Goal: Task Accomplishment & Management: Use online tool/utility

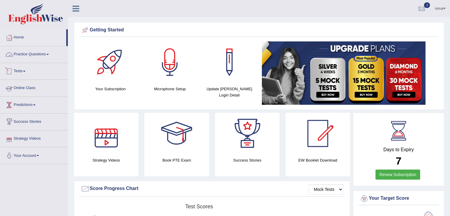
click at [22, 70] on link "Tests" at bounding box center [33, 70] width 67 height 15
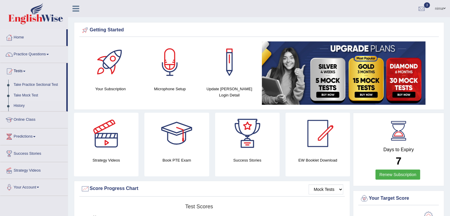
click at [24, 94] on link "Take Mock Test" at bounding box center [38, 95] width 55 height 11
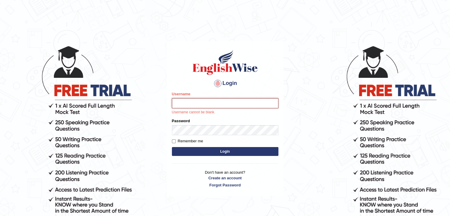
type input "nimasherpa600"
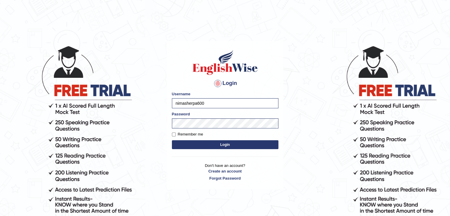
click at [232, 146] on button "Login" at bounding box center [225, 144] width 107 height 9
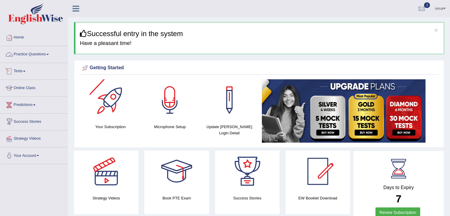
click at [17, 72] on link "Tests" at bounding box center [33, 70] width 67 height 15
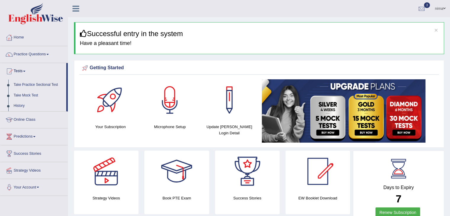
click at [25, 95] on link "Take Mock Test" at bounding box center [38, 95] width 55 height 11
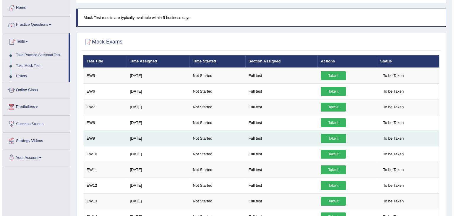
scroll to position [30, 0]
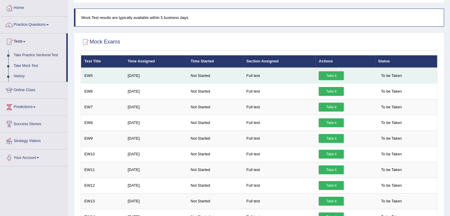
click at [329, 76] on link "Take it" at bounding box center [331, 75] width 25 height 9
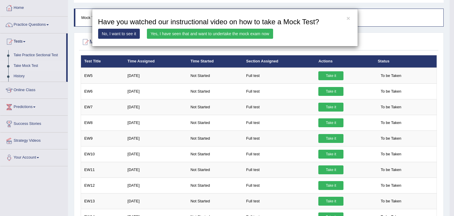
click at [223, 34] on link "Yes, I have seen that and want to undertake the mock exam now" at bounding box center [210, 34] width 126 height 10
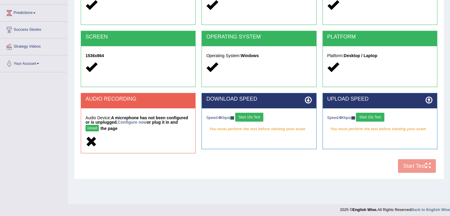
scroll to position [93, 0]
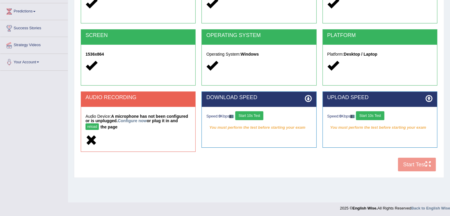
click at [252, 118] on button "Start 10s Test" at bounding box center [249, 115] width 28 height 9
click at [252, 117] on button "Start 10s Test" at bounding box center [256, 115] width 28 height 9
click at [371, 115] on button "Start 10s Test" at bounding box center [370, 115] width 28 height 9
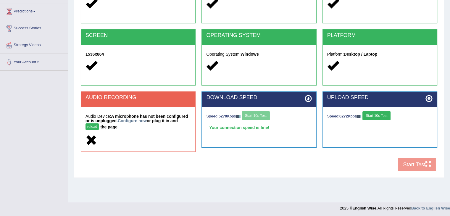
click at [371, 115] on button "Start 10s Test" at bounding box center [376, 115] width 28 height 9
click at [361, 159] on div "COOKIES Cookies Enabled JAVASCRIPT Javascript Enabled BROWSER Browser: Chrome S…" at bounding box center [258, 70] width 359 height 207
click at [401, 165] on div "COOKIES Cookies Enabled JAVASCRIPT Javascript Enabled BROWSER Browser: Chrome S…" at bounding box center [258, 70] width 359 height 207
click at [89, 127] on button "reload" at bounding box center [92, 126] width 13 height 7
click at [130, 120] on link "Configure now" at bounding box center [132, 120] width 29 height 5
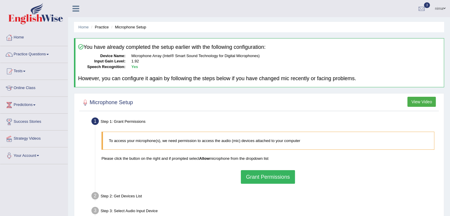
click at [269, 179] on button "Grant Permissions" at bounding box center [268, 177] width 54 height 14
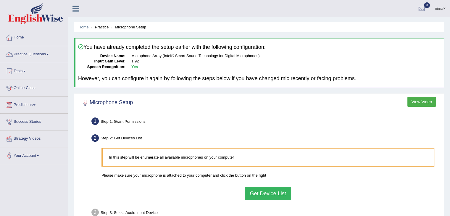
click at [265, 194] on button "Get Device List" at bounding box center [268, 194] width 46 height 14
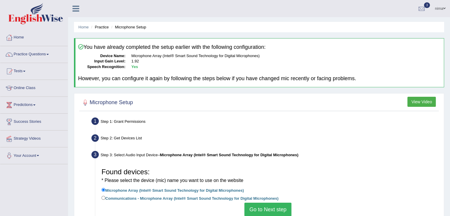
click at [262, 210] on button "Go to Next step" at bounding box center [267, 210] width 47 height 14
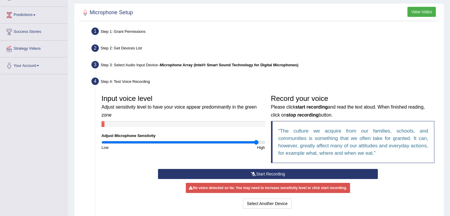
scroll to position [91, 0]
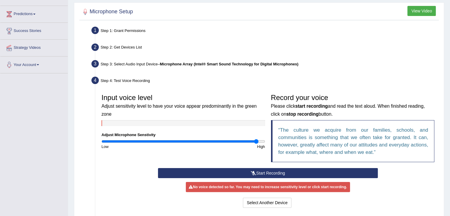
click at [271, 172] on button "Start Recording" at bounding box center [268, 173] width 220 height 10
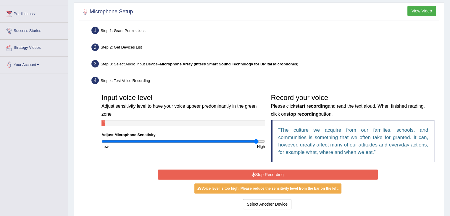
click at [271, 172] on button "Stop Recording" at bounding box center [268, 175] width 220 height 10
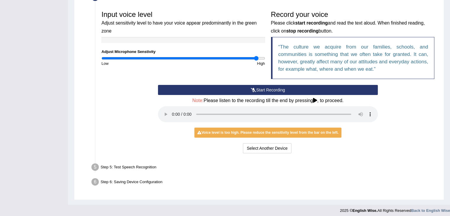
scroll to position [175, 0]
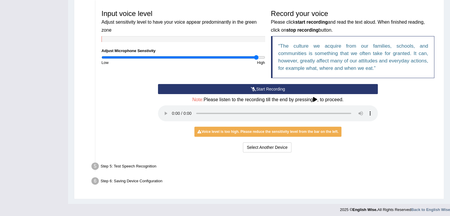
click at [245, 89] on button "Start Recording" at bounding box center [268, 89] width 220 height 10
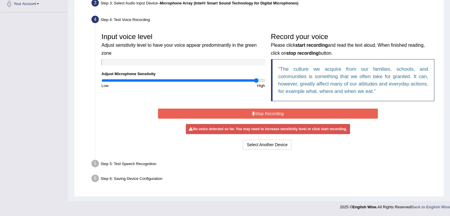
scroll to position [149, 0]
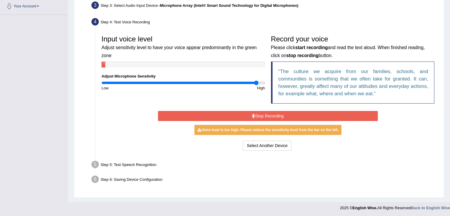
click at [249, 116] on button "Stop Recording" at bounding box center [268, 116] width 220 height 10
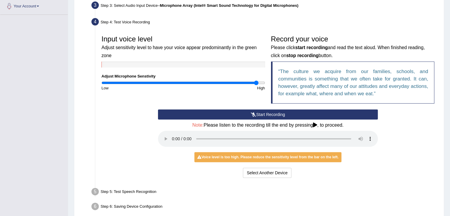
click at [260, 112] on button "Start Recording" at bounding box center [268, 114] width 220 height 10
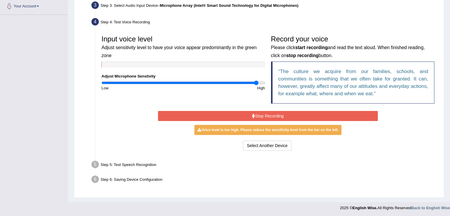
click at [232, 165] on div "Step 5: Test Speech Recognition" at bounding box center [265, 165] width 352 height 13
click at [230, 130] on div "Voice level is too high. Please reduce the sensitivity level from the bar on th…" at bounding box center [267, 130] width 147 height 10
click at [224, 85] on div "High" at bounding box center [225, 88] width 85 height 6
click at [212, 80] on input "range" at bounding box center [183, 82] width 164 height 5
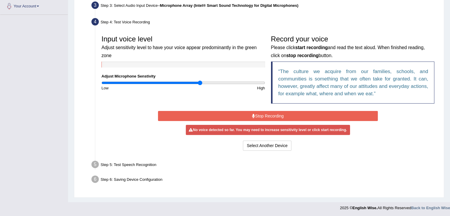
click at [200, 82] on input "range" at bounding box center [183, 82] width 164 height 5
click at [170, 83] on input "range" at bounding box center [183, 82] width 164 height 5
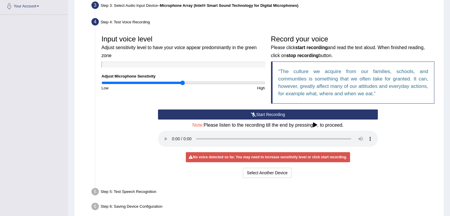
click at [182, 81] on input "range" at bounding box center [183, 82] width 164 height 5
click at [201, 82] on input "range" at bounding box center [183, 82] width 164 height 5
click at [225, 80] on div "Input voice level Adjust sensitivity level to have your voice appear predominan…" at bounding box center [184, 61] width 170 height 59
click at [225, 82] on input "range" at bounding box center [183, 82] width 164 height 5
click at [266, 171] on button "Select Another Device" at bounding box center [267, 173] width 49 height 10
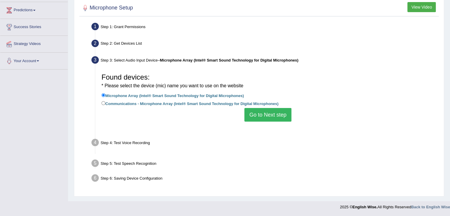
scroll to position [95, 0]
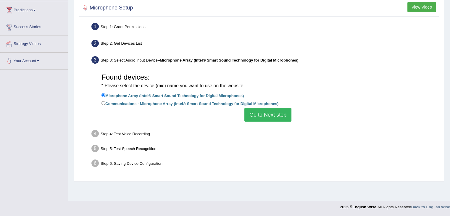
click at [264, 112] on button "Go to Next step" at bounding box center [267, 115] width 47 height 14
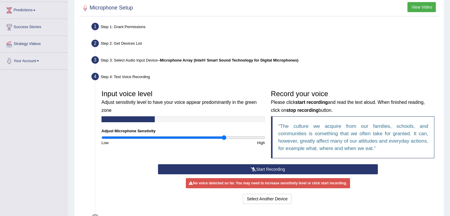
click at [256, 168] on button "Start Recording" at bounding box center [268, 169] width 220 height 10
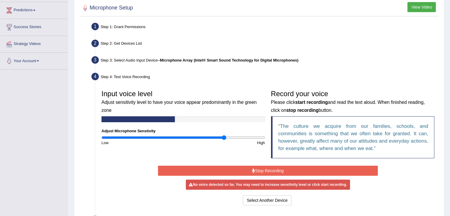
click at [256, 168] on button "Stop Recording" at bounding box center [268, 171] width 220 height 10
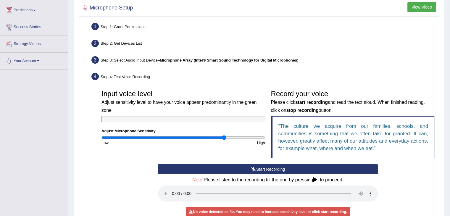
click at [256, 168] on button "Start Recording" at bounding box center [268, 169] width 220 height 10
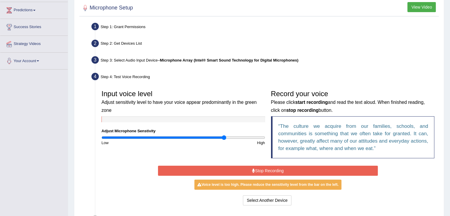
click at [256, 168] on button "Stop Recording" at bounding box center [268, 171] width 220 height 10
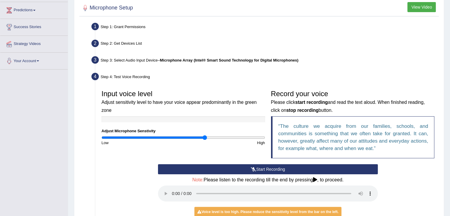
click at [204, 136] on input "range" at bounding box center [183, 137] width 164 height 5
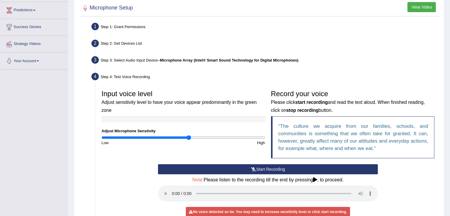
click at [188, 138] on input "range" at bounding box center [183, 137] width 164 height 5
click at [167, 140] on div "Low" at bounding box center [141, 143] width 85 height 6
click at [157, 139] on input "range" at bounding box center [183, 137] width 164 height 5
click at [119, 138] on input "range" at bounding box center [183, 137] width 164 height 5
click at [115, 137] on input "range" at bounding box center [183, 137] width 164 height 5
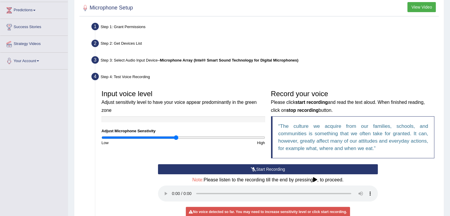
type input "0.92"
click at [176, 138] on input "range" at bounding box center [183, 137] width 164 height 5
click at [272, 169] on button "Start Recording" at bounding box center [268, 169] width 220 height 10
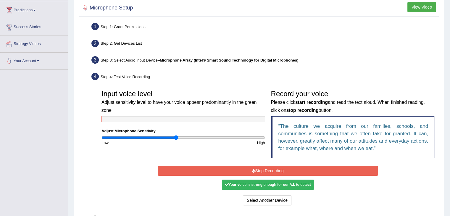
click at [272, 169] on button "Stop Recording" at bounding box center [268, 171] width 220 height 10
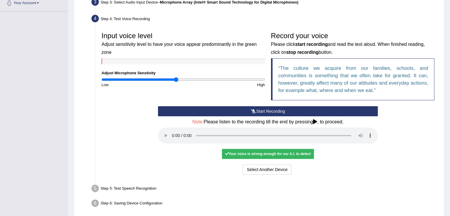
scroll to position [154, 0]
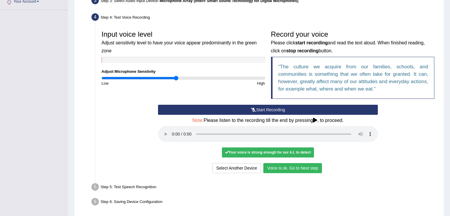
click at [273, 167] on button "Voice is ok. Go to Next step" at bounding box center [292, 168] width 59 height 10
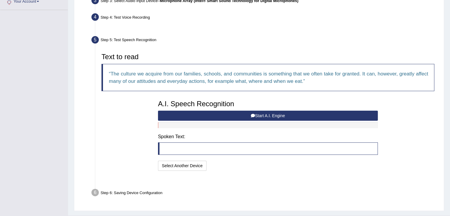
scroll to position [153, 0]
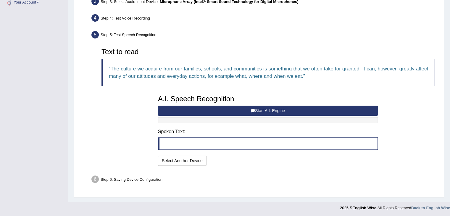
click at [235, 109] on button "Start A.I. Engine" at bounding box center [268, 111] width 220 height 10
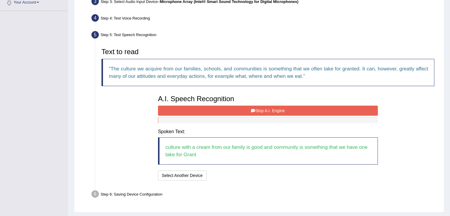
click at [235, 109] on button "Stop A.I. Engine" at bounding box center [268, 111] width 220 height 10
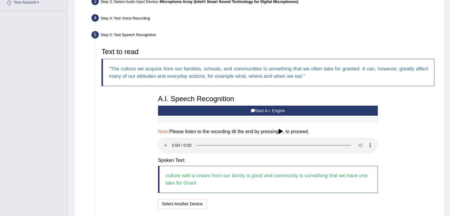
scroll to position [197, 0]
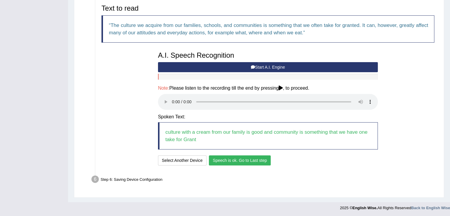
click at [236, 158] on button "Speech is ok. Go to Last step" at bounding box center [240, 160] width 62 height 10
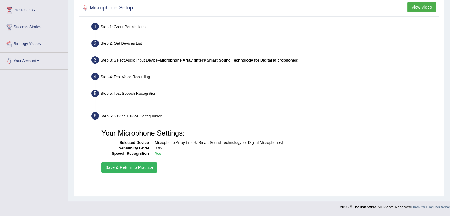
scroll to position [95, 0]
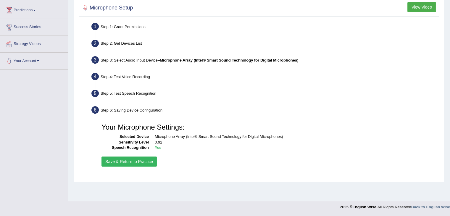
click at [145, 158] on button "Save & Return to Practice" at bounding box center [128, 162] width 55 height 10
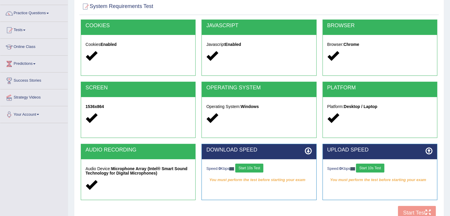
scroll to position [95, 0]
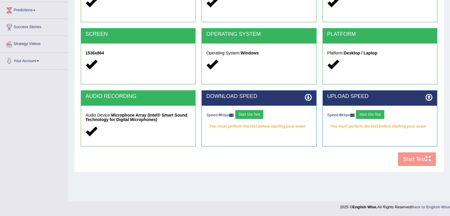
click at [248, 113] on button "Start 10s Test" at bounding box center [249, 114] width 28 height 9
click at [263, 113] on button "Start 10s Test" at bounding box center [256, 114] width 28 height 9
click at [379, 115] on button "Start 10s Test" at bounding box center [370, 114] width 28 height 9
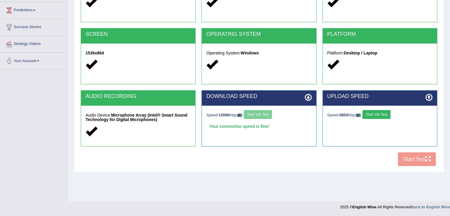
click at [379, 115] on button "Start 10s Test" at bounding box center [376, 114] width 28 height 9
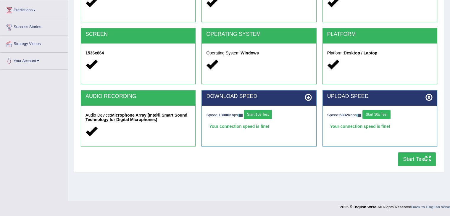
click at [415, 153] on button "Start Test" at bounding box center [417, 159] width 38 height 14
